Goal: Register for event/course

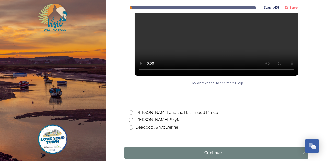
scroll to position [313, 0]
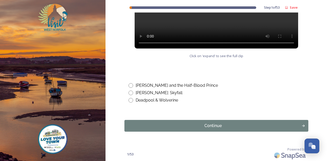
click at [157, 98] on div "Deadpool & Wolverine" at bounding box center [157, 100] width 42 height 6
radio input "true"
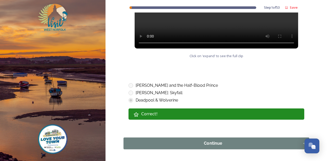
click at [185, 146] on div "Continue" at bounding box center [212, 143] width 173 height 6
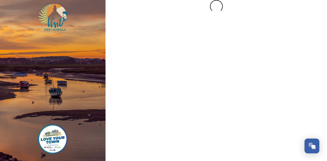
scroll to position [0, 0]
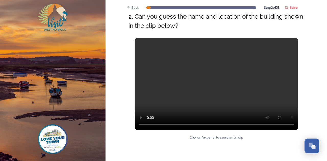
scroll to position [230, 0]
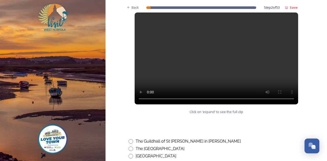
click at [175, 141] on div "The Guildhall of St [PERSON_NAME] in [PERSON_NAME]" at bounding box center [188, 141] width 105 height 6
radio input "true"
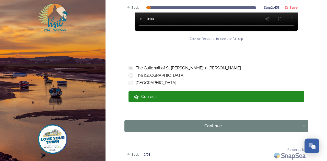
scroll to position [303, 0]
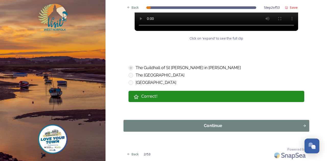
click at [181, 127] on div "Continue" at bounding box center [212, 126] width 173 height 6
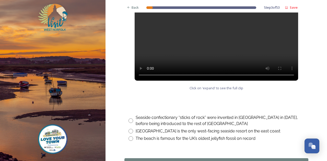
scroll to position [241, 0]
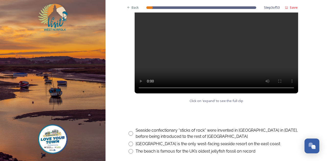
click at [129, 133] on input "radio" at bounding box center [130, 133] width 5 height 5
radio input "true"
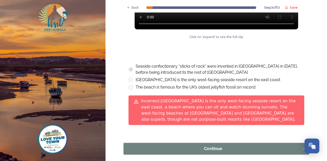
scroll to position [317, 0]
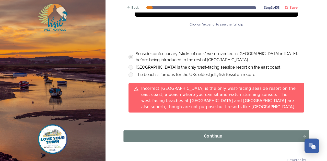
click at [160, 133] on div "Continue" at bounding box center [212, 136] width 173 height 6
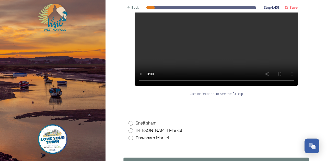
scroll to position [260, 0]
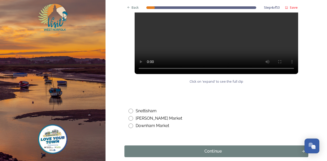
click at [140, 128] on div "Downham Market" at bounding box center [152, 126] width 33 height 6
radio input "true"
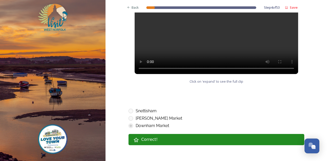
scroll to position [303, 0]
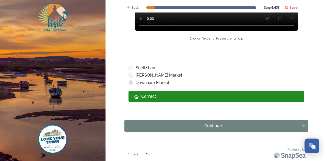
click at [168, 125] on div "Continue" at bounding box center [213, 126] width 172 height 6
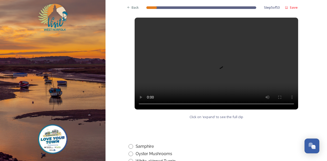
scroll to position [255, 0]
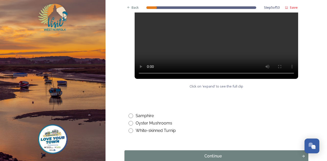
click at [136, 116] on div "Samphire" at bounding box center [145, 116] width 18 height 6
radio input "true"
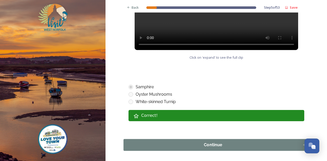
scroll to position [303, 0]
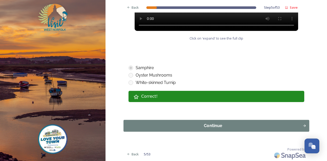
click at [173, 130] on button "Continue" at bounding box center [216, 126] width 186 height 12
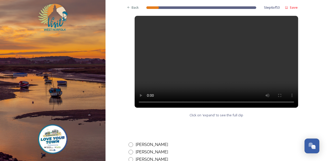
scroll to position [281, 0]
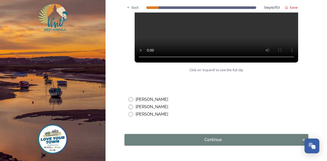
click at [130, 100] on input "radio" at bounding box center [130, 99] width 5 height 5
radio input "true"
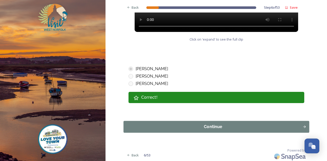
scroll to position [313, 0]
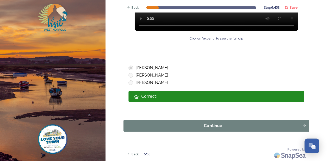
click at [179, 121] on button "Continue" at bounding box center [216, 126] width 186 height 12
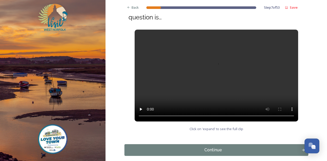
scroll to position [94, 0]
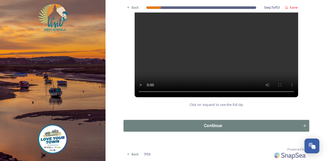
click at [171, 123] on div "Continue" at bounding box center [212, 126] width 173 height 6
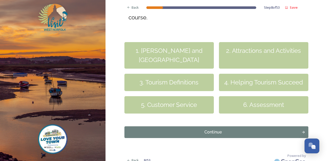
scroll to position [160, 0]
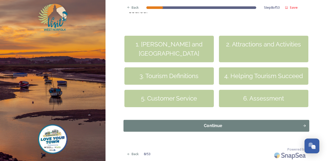
click at [213, 122] on button "Continue" at bounding box center [216, 126] width 186 height 12
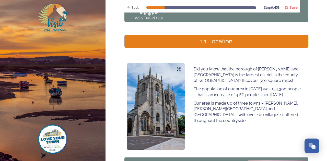
scroll to position [51, 0]
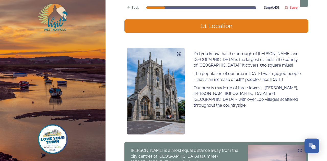
click at [177, 52] on icon at bounding box center [179, 54] width 4 height 4
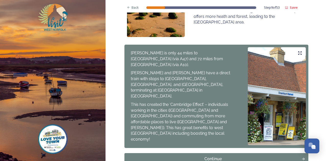
scroll to position [383, 0]
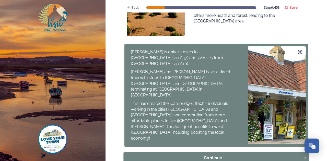
click at [227, 155] on div "Continue" at bounding box center [212, 158] width 173 height 6
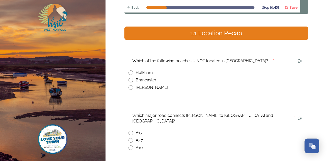
scroll to position [51, 0]
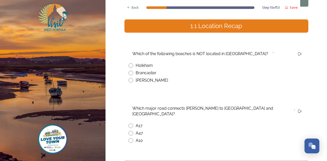
click at [129, 138] on input "radio" at bounding box center [130, 140] width 5 height 5
radio input "true"
click at [145, 82] on div "[PERSON_NAME]" at bounding box center [152, 80] width 32 height 6
radio input "true"
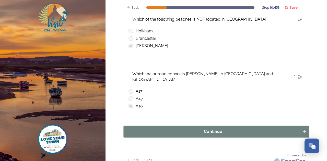
click at [201, 129] on div "Continue" at bounding box center [212, 132] width 173 height 6
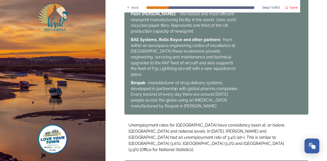
scroll to position [403, 0]
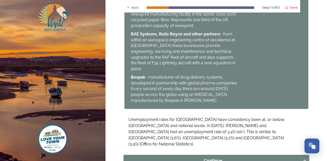
click at [258, 158] on div "Continue" at bounding box center [212, 161] width 173 height 6
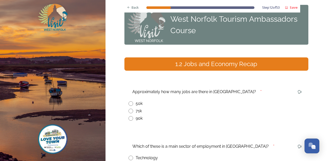
scroll to position [26, 0]
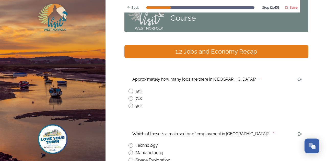
click at [130, 99] on input "radio" at bounding box center [130, 98] width 5 height 5
radio input "true"
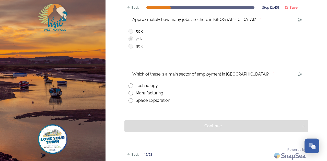
scroll to position [86, 0]
click at [155, 94] on div "Manufacturing" at bounding box center [150, 93] width 28 height 6
radio input "true"
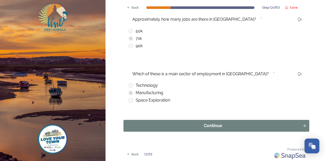
click at [169, 128] on div "Continue" at bounding box center [212, 126] width 173 height 6
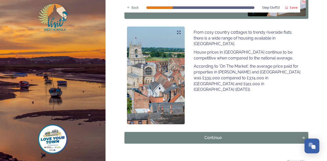
scroll to position [334, 0]
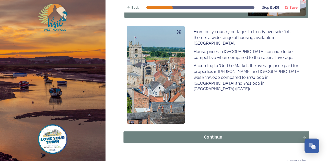
click at [198, 134] on div "Continue" at bounding box center [212, 137] width 173 height 6
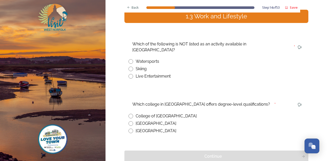
scroll to position [77, 0]
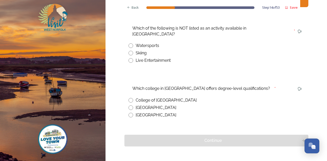
click at [129, 51] on input "radio" at bounding box center [130, 53] width 5 height 5
radio input "true"
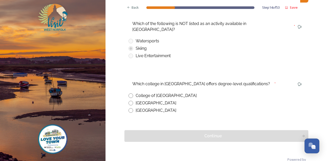
scroll to position [86, 0]
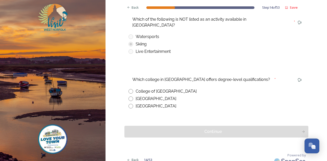
click at [146, 96] on div "[GEOGRAPHIC_DATA]" at bounding box center [156, 99] width 41 height 6
radio input "true"
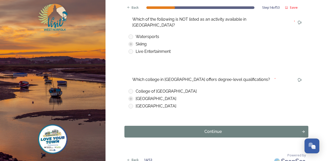
click at [148, 103] on div "[GEOGRAPHIC_DATA]" at bounding box center [156, 106] width 41 height 6
click at [150, 126] on button "Continue" at bounding box center [216, 132] width 186 height 12
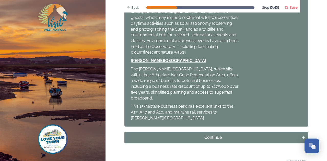
scroll to position [243, 0]
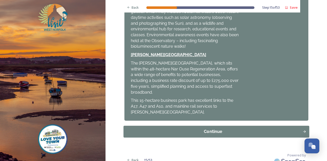
click at [220, 129] on div "Continue" at bounding box center [212, 132] width 173 height 6
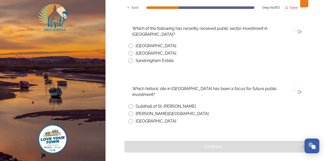
scroll to position [77, 0]
click at [152, 46] on div "[GEOGRAPHIC_DATA]" at bounding box center [156, 46] width 41 height 6
radio input "true"
click at [164, 103] on div "Guildhall of St. [PERSON_NAME]" at bounding box center [166, 106] width 60 height 6
radio input "true"
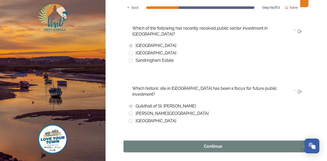
click at [174, 144] on div "Continue" at bounding box center [212, 147] width 173 height 6
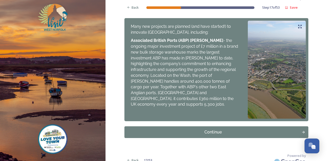
scroll to position [268, 0]
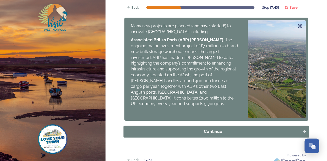
click at [226, 128] on div "Continue" at bounding box center [212, 131] width 173 height 6
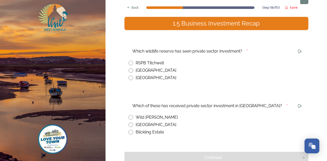
scroll to position [54, 0]
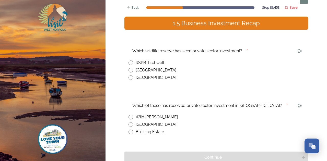
click at [158, 69] on div "[GEOGRAPHIC_DATA]" at bounding box center [156, 70] width 41 height 6
radio input "true"
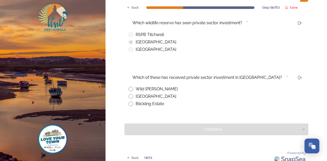
scroll to position [86, 0]
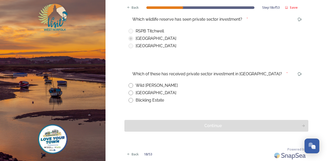
click at [153, 87] on div "Wild [PERSON_NAME]" at bounding box center [157, 85] width 42 height 6
radio input "true"
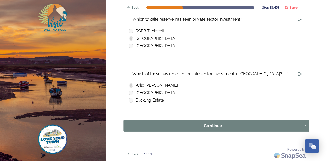
click at [159, 126] on div "Continue" at bounding box center [212, 126] width 173 height 6
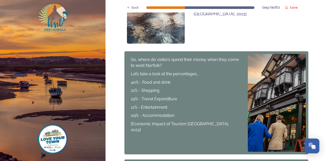
scroll to position [179, 0]
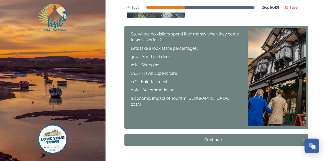
click at [177, 138] on div "Continue" at bounding box center [213, 140] width 172 height 6
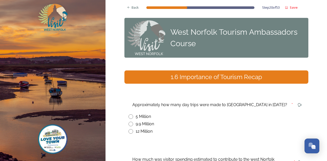
click at [137, 124] on div "9.9 Million" at bounding box center [145, 124] width 18 height 6
radio input "true"
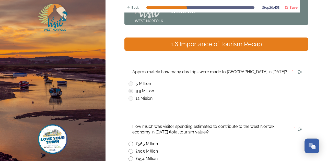
scroll to position [91, 0]
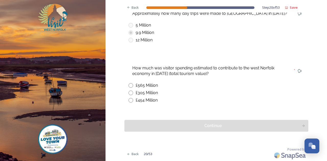
click at [140, 85] on div "£565 Million" at bounding box center [147, 85] width 22 height 6
radio input "true"
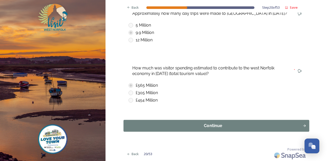
click at [154, 129] on button "Continue" at bounding box center [216, 126] width 186 height 12
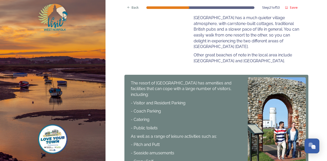
scroll to position [230, 0]
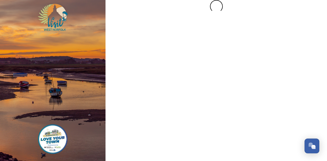
scroll to position [0, 0]
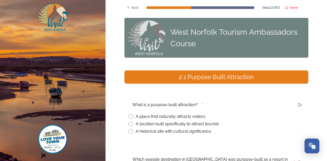
click at [165, 124] on div "A location built specifically to attract tourists" at bounding box center [177, 124] width 83 height 6
radio input "true"
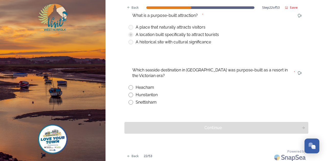
scroll to position [91, 0]
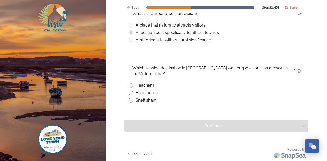
click at [145, 92] on div "Hunstanton" at bounding box center [147, 93] width 22 height 6
radio input "true"
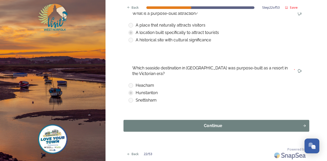
click at [151, 121] on button "Continue" at bounding box center [216, 126] width 186 height 12
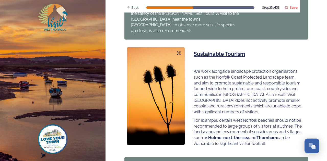
scroll to position [345, 0]
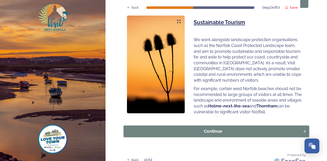
click at [248, 128] on div "Continue" at bounding box center [212, 131] width 173 height 6
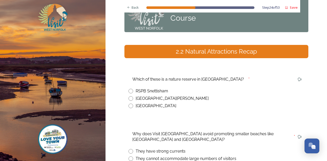
scroll to position [51, 0]
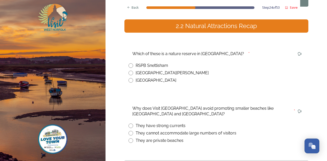
click at [136, 64] on div "RSPB Snettisham" at bounding box center [152, 66] width 32 height 6
radio input "true"
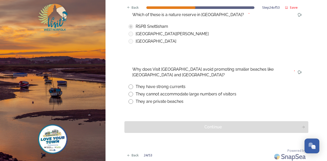
scroll to position [91, 0]
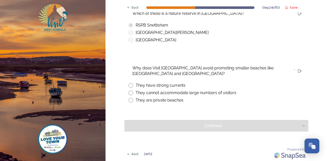
click at [165, 92] on div "They cannot accommodate large numbers of visitors" at bounding box center [186, 93] width 101 height 6
radio input "true"
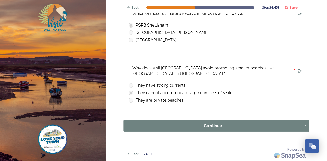
click at [195, 131] on button "Continue" at bounding box center [216, 126] width 186 height 12
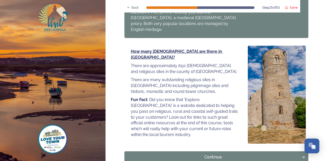
scroll to position [604, 0]
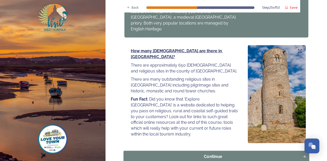
click at [186, 154] on div "Continue" at bounding box center [212, 157] width 173 height 6
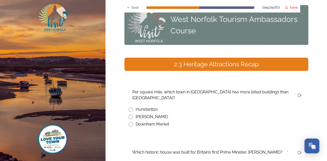
scroll to position [26, 0]
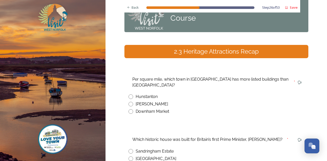
click at [144, 101] on div "[PERSON_NAME]" at bounding box center [152, 104] width 32 height 6
radio input "true"
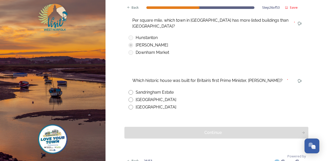
scroll to position [86, 0]
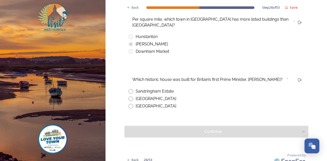
click at [147, 103] on div "[GEOGRAPHIC_DATA]" at bounding box center [156, 106] width 41 height 6
radio input "true"
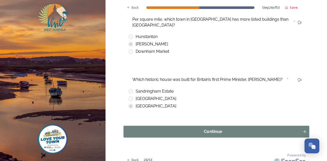
click at [156, 129] on div "Continue" at bounding box center [212, 132] width 173 height 6
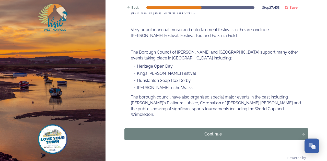
scroll to position [106, 0]
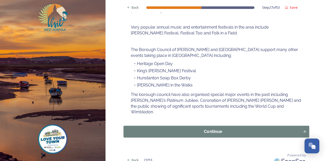
click at [217, 129] on div "Continue" at bounding box center [212, 132] width 173 height 6
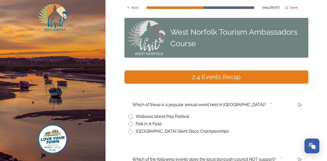
click at [149, 123] on div "Folk In A Field" at bounding box center [149, 124] width 26 height 6
radio input "true"
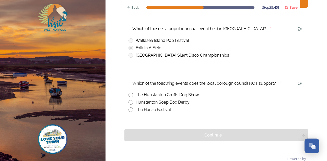
scroll to position [77, 0]
click at [149, 94] on div "The Hunstanton Crufts Dog Show" at bounding box center [167, 94] width 63 height 6
radio input "true"
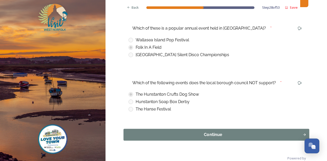
click at [173, 131] on button "Continue" at bounding box center [216, 135] width 186 height 12
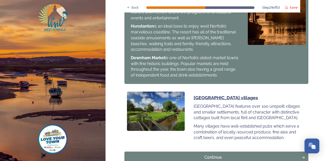
scroll to position [581, 0]
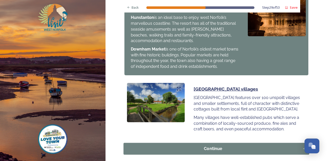
click at [217, 146] on div "Continue" at bounding box center [212, 149] width 173 height 6
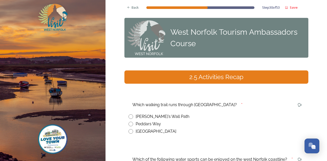
click at [152, 122] on div "Peddars Way" at bounding box center [148, 124] width 25 height 6
radio input "true"
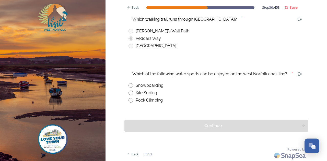
scroll to position [86, 0]
click at [145, 93] on div "Kite Surfing" at bounding box center [146, 93] width 21 height 6
radio input "true"
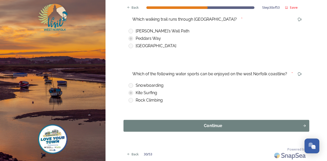
click at [155, 122] on button "Continue" at bounding box center [216, 126] width 186 height 12
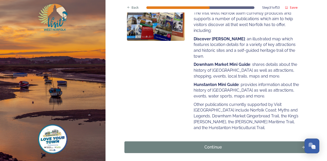
scroll to position [116, 0]
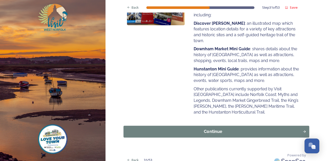
click at [162, 129] on div "Continue" at bounding box center [212, 132] width 173 height 6
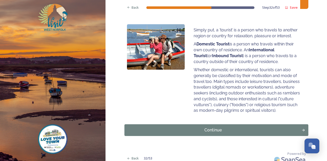
scroll to position [75, 0]
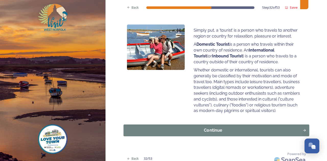
click at [190, 130] on div "Continue" at bounding box center [212, 130] width 173 height 6
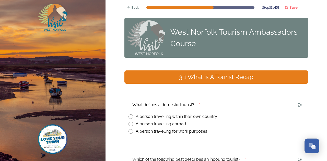
click at [181, 117] on div "A person travelling within their own country" at bounding box center [176, 117] width 81 height 6
radio input "true"
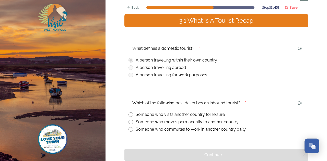
scroll to position [86, 0]
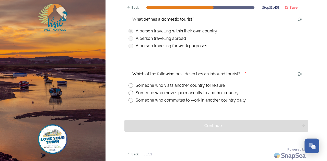
click at [179, 86] on div "Someone who visits another country for leisure" at bounding box center [180, 85] width 89 height 6
radio input "true"
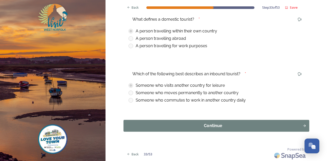
click at [189, 127] on div "Continue" at bounding box center [212, 126] width 173 height 6
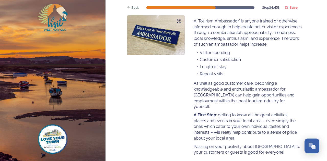
scroll to position [130, 0]
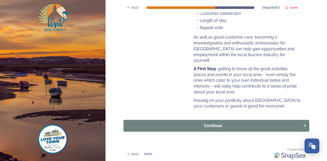
click at [199, 129] on button "Continue" at bounding box center [216, 126] width 186 height 12
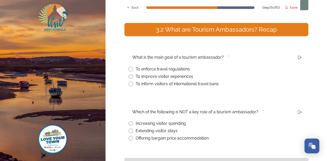
scroll to position [48, 0]
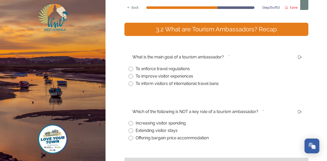
click at [183, 139] on div "Offering bargain price accommodation" at bounding box center [172, 138] width 73 height 6
radio input "true"
click at [175, 79] on div "To improve visitor experiences" at bounding box center [164, 76] width 57 height 6
radio input "true"
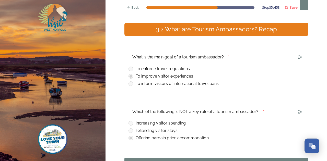
scroll to position [86, 0]
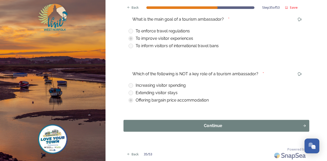
click at [191, 129] on button "Continue" at bounding box center [216, 126] width 186 height 12
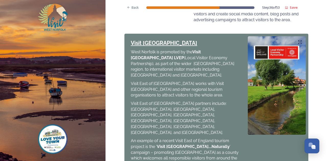
scroll to position [244, 0]
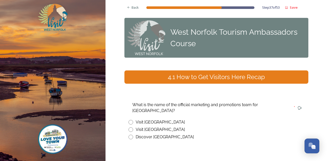
click at [157, 127] on div "Visit [GEOGRAPHIC_DATA]" at bounding box center [160, 130] width 49 height 6
radio input "true"
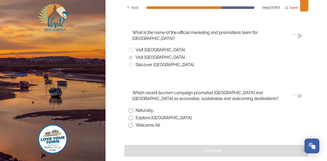
scroll to position [91, 0]
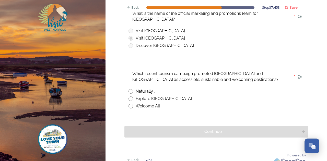
click at [142, 88] on div "Naturally..." at bounding box center [145, 91] width 19 height 6
radio input "true"
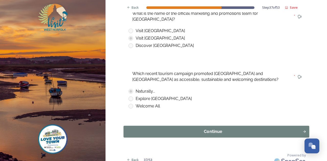
click at [174, 129] on div "Continue" at bounding box center [212, 132] width 173 height 6
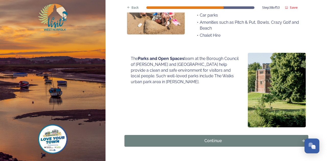
scroll to position [395, 0]
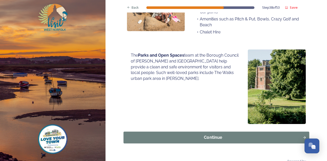
click at [230, 135] on div "Continue" at bounding box center [212, 138] width 173 height 6
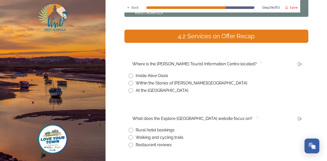
scroll to position [51, 0]
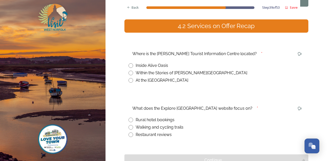
click at [184, 74] on div "Within the Stories of [PERSON_NAME][GEOGRAPHIC_DATA]" at bounding box center [192, 73] width 112 height 6
radio input "true"
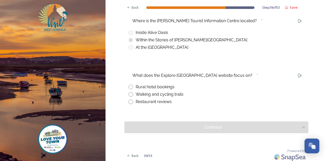
scroll to position [86, 0]
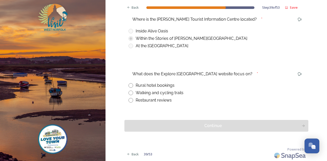
click at [172, 93] on div "Walking and cycling trails" at bounding box center [160, 93] width 48 height 6
radio input "true"
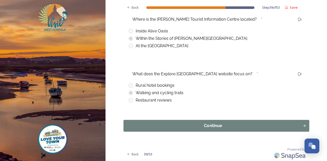
click at [192, 126] on div "Continue" at bounding box center [212, 126] width 173 height 6
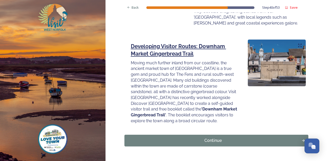
scroll to position [732, 0]
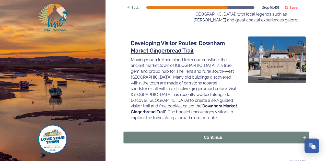
click at [264, 134] on div "Continue" at bounding box center [212, 137] width 173 height 6
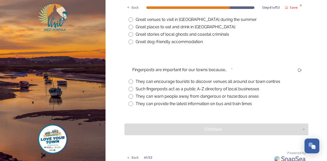
scroll to position [106, 0]
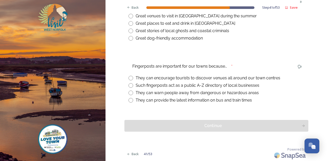
click at [235, 78] on div "They can encourage tourists to discover venues all around our town centres" at bounding box center [208, 78] width 145 height 6
radio input "true"
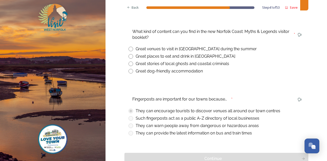
scroll to position [30, 0]
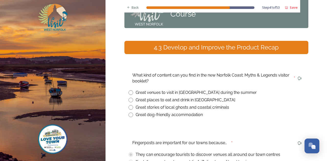
click at [223, 108] on div "Great stories of local ghosts and coastal criminals" at bounding box center [182, 107] width 93 height 6
radio input "true"
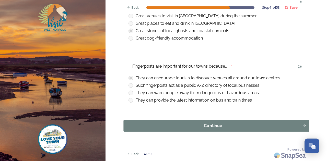
click at [216, 125] on div "Continue" at bounding box center [212, 126] width 173 height 6
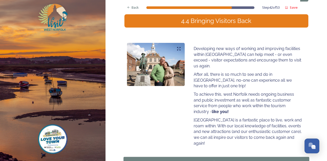
scroll to position [56, 0]
click at [223, 160] on div "Continue" at bounding box center [212, 163] width 173 height 6
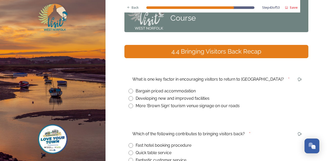
scroll to position [51, 0]
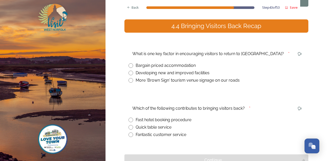
click at [192, 73] on div "Developing new and improved facilities" at bounding box center [173, 73] width 74 height 6
radio input "true"
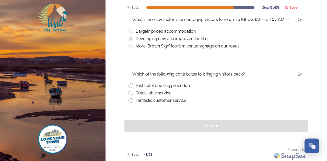
scroll to position [86, 0]
click at [170, 99] on div "Fantastic customer service" at bounding box center [161, 100] width 51 height 6
radio input "true"
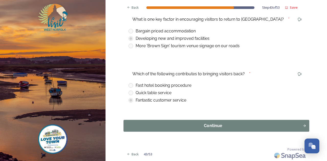
click at [176, 127] on div "Continue" at bounding box center [212, 126] width 173 height 6
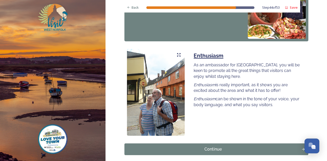
scroll to position [460, 0]
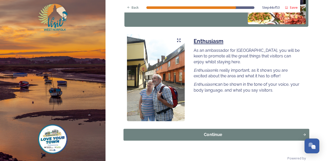
click at [221, 134] on div "Continue" at bounding box center [212, 135] width 173 height 6
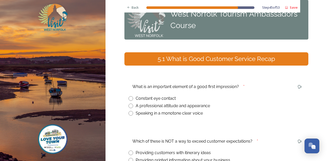
scroll to position [86, 0]
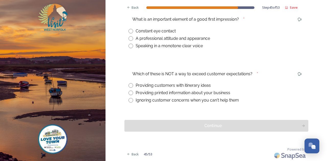
click at [224, 104] on div "Which of these is NOT a way to exceed customer expectations? * Providing custom…" at bounding box center [216, 87] width 184 height 42
click at [224, 102] on div "Ignoring customer concerns when you can't help them" at bounding box center [187, 100] width 103 height 6
radio input "true"
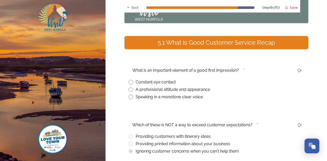
scroll to position [34, 0]
click at [174, 91] on div "A professional attitude and appearance" at bounding box center [173, 90] width 74 height 6
radio input "true"
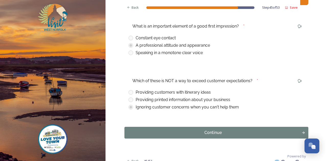
scroll to position [86, 0]
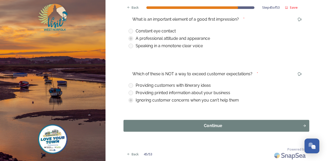
click at [198, 127] on div "Continue" at bounding box center [212, 126] width 173 height 6
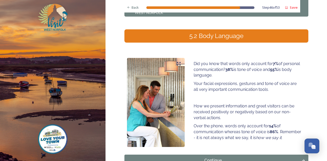
scroll to position [51, 0]
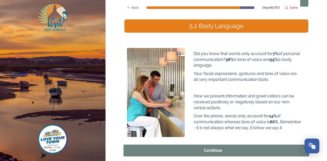
click at [219, 152] on div "Continue" at bounding box center [212, 151] width 173 height 6
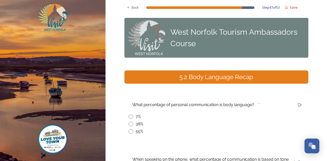
scroll to position [26, 0]
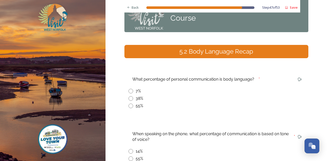
click at [129, 107] on input "radio" at bounding box center [130, 106] width 5 height 5
radio input "true"
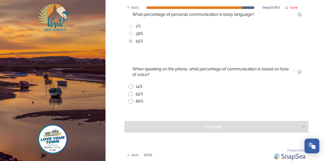
scroll to position [91, 0]
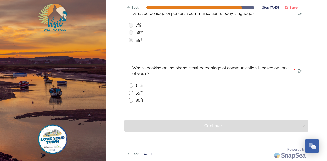
click at [128, 101] on input "radio" at bounding box center [130, 100] width 5 height 5
radio input "true"
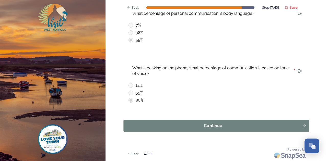
click at [142, 122] on button "Continue" at bounding box center [216, 126] width 186 height 12
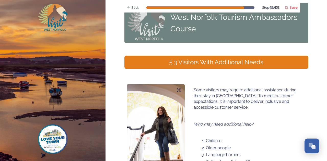
scroll to position [51, 0]
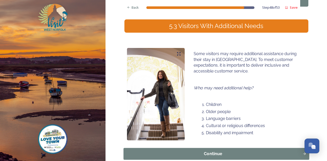
click at [204, 149] on button "Continue" at bounding box center [216, 154] width 186 height 12
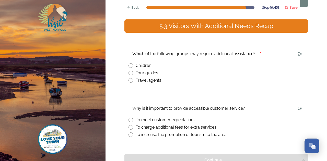
click at [128, 65] on input "radio" at bounding box center [130, 65] width 5 height 5
radio input "true"
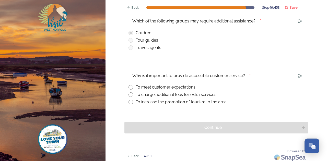
scroll to position [86, 0]
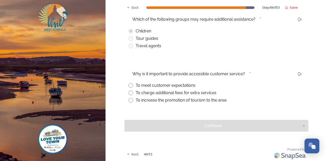
click at [128, 84] on input "radio" at bounding box center [130, 85] width 5 height 5
radio input "true"
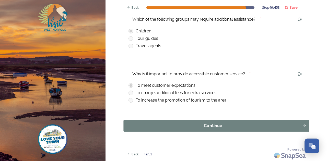
click at [170, 130] on button "Continue" at bounding box center [216, 126] width 186 height 12
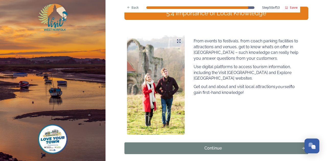
scroll to position [86, 0]
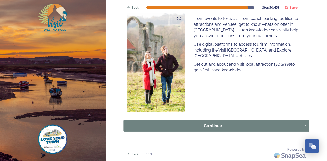
click at [196, 125] on div "Continue" at bounding box center [212, 126] width 173 height 6
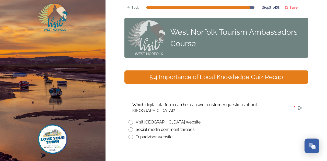
scroll to position [26, 0]
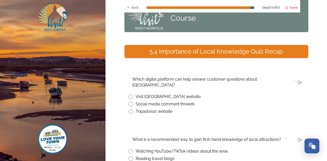
click at [164, 94] on div "Visit [GEOGRAPHIC_DATA] website" at bounding box center [168, 97] width 65 height 6
radio input "true"
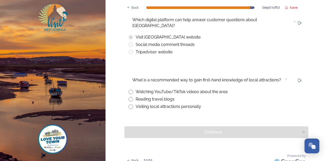
scroll to position [86, 0]
click at [172, 103] on div "Visiting local attractions personally" at bounding box center [168, 106] width 65 height 6
radio input "true"
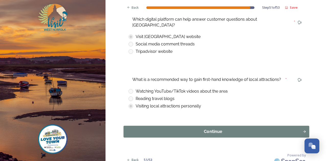
click at [193, 129] on div "Continue" at bounding box center [212, 132] width 173 height 6
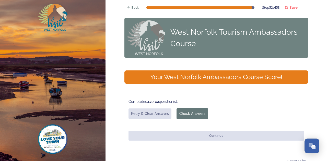
click at [192, 117] on button "Check Answers" at bounding box center [192, 113] width 32 height 11
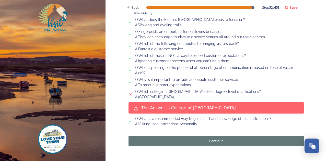
scroll to position [577, 0]
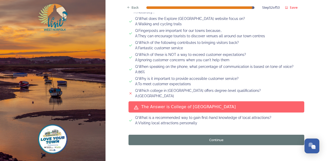
click at [189, 135] on button "Continue" at bounding box center [216, 140] width 176 height 10
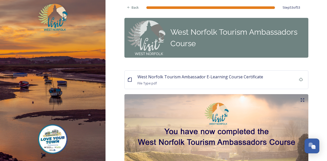
scroll to position [51, 0]
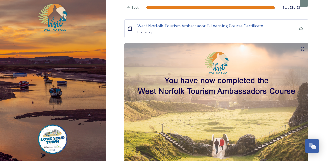
click at [229, 25] on span "West Norfolk Tourism Ambassador E-Learning Course Certificate" at bounding box center [200, 26] width 126 height 6
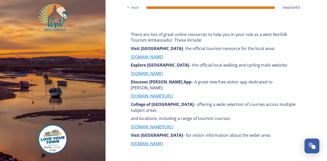
scroll to position [237, 0]
